Goal: Task Accomplishment & Management: Manage account settings

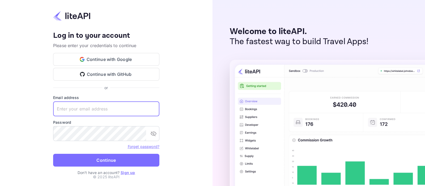
click at [100, 109] on input "text" at bounding box center [106, 108] width 106 height 15
type input "z.essalbi@nuitee.com"
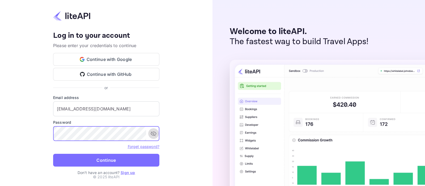
click at [151, 133] on icon "toggle password visibility" at bounding box center [154, 133] width 6 height 5
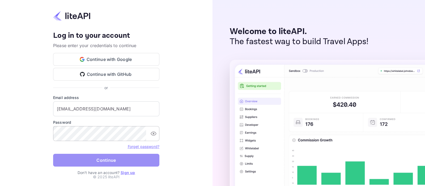
click at [93, 160] on button "Continue" at bounding box center [106, 159] width 106 height 13
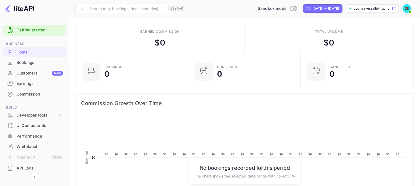
scroll to position [81, 104]
